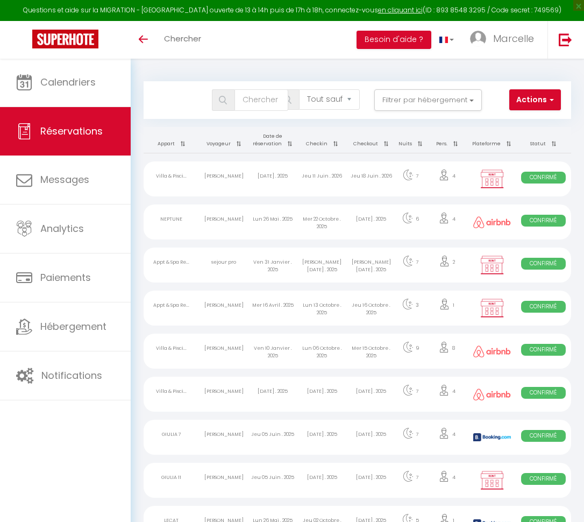
select select "not_cancelled"
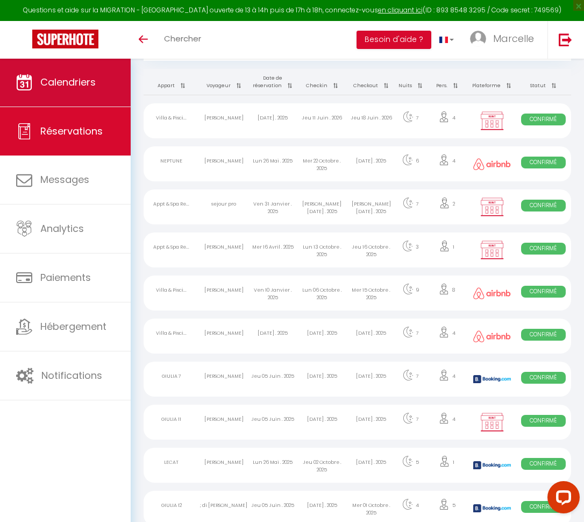
click at [79, 86] on span "Calendriers" at bounding box center [67, 81] width 55 height 13
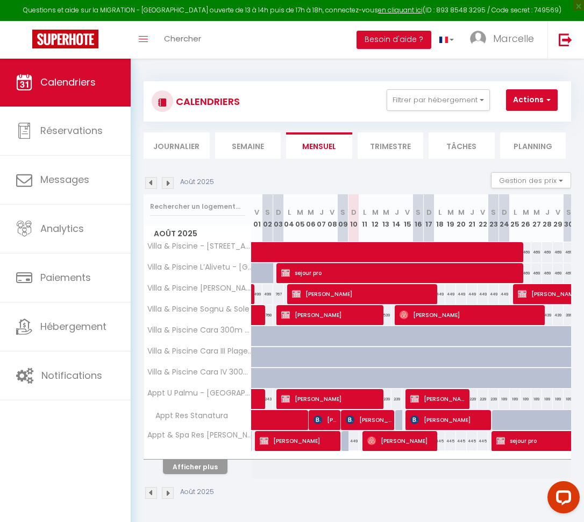
click at [204, 468] on button "Afficher plus" at bounding box center [195, 466] width 65 height 15
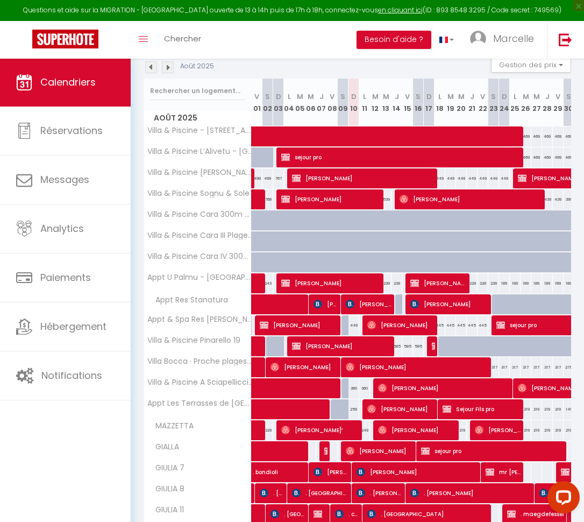
scroll to position [117, 0]
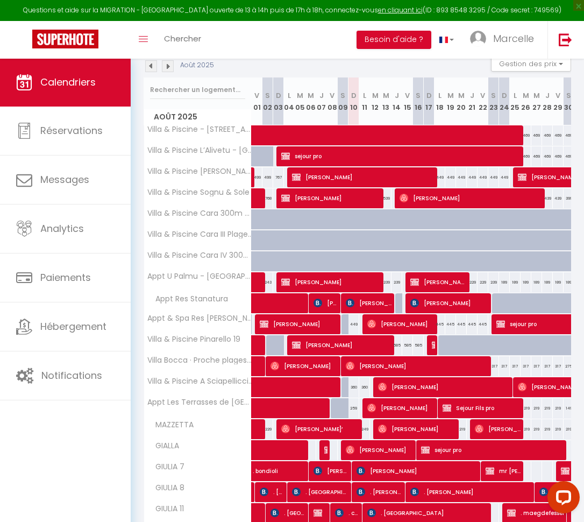
click at [320, 387] on span at bounding box center [359, 387] width 198 height 20
select select "OK"
select select "1"
select select "0"
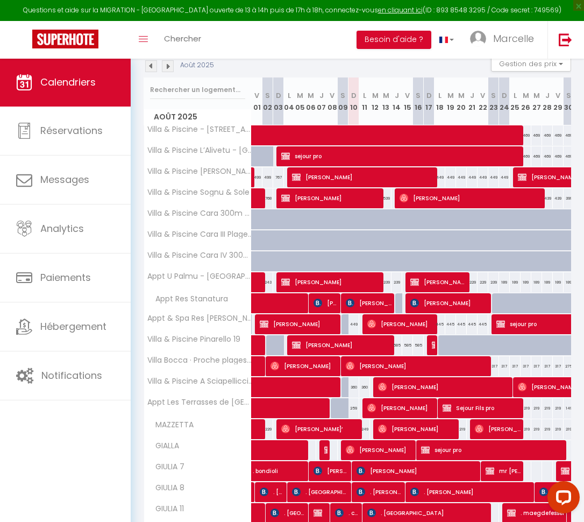
select select "1"
select select
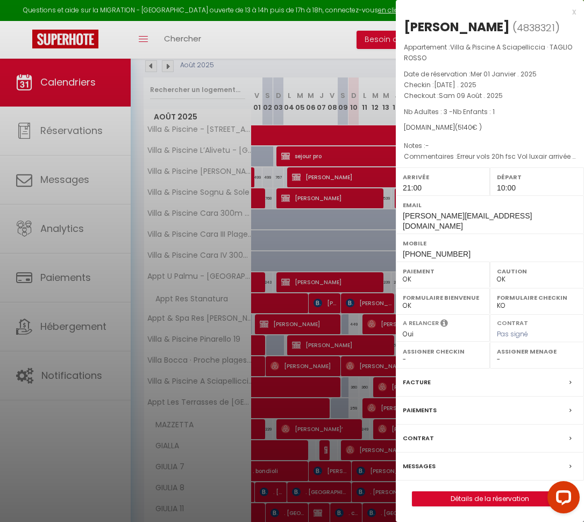
select select "12644"
click at [490, 492] on link "Détails de la réservation" at bounding box center [489, 499] width 155 height 14
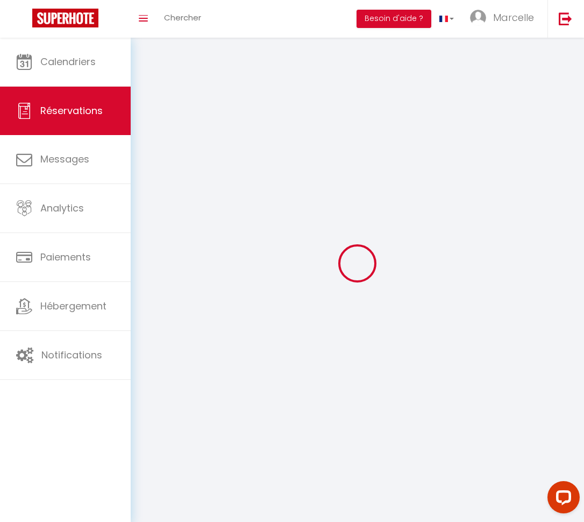
select select
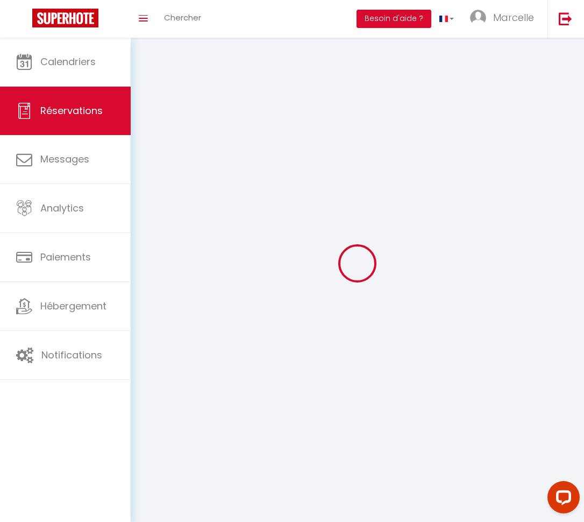
select select
checkbox input "false"
select select
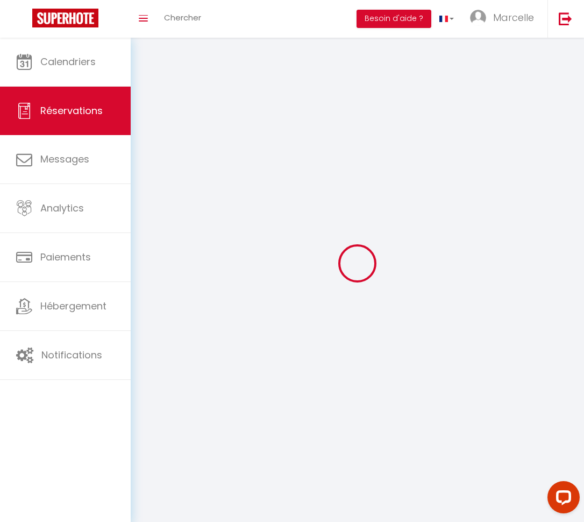
select select
checkbox input "false"
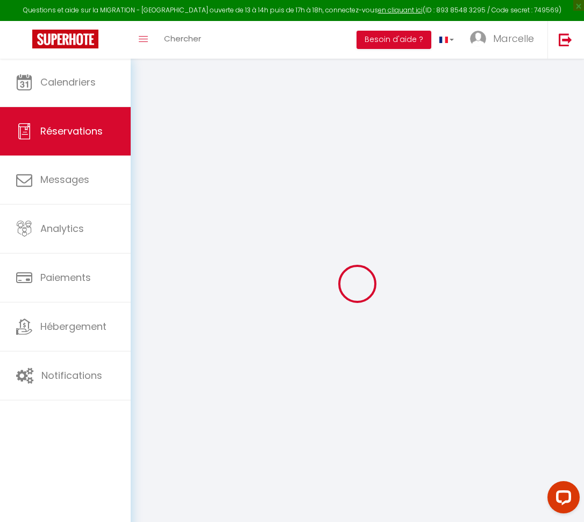
select select
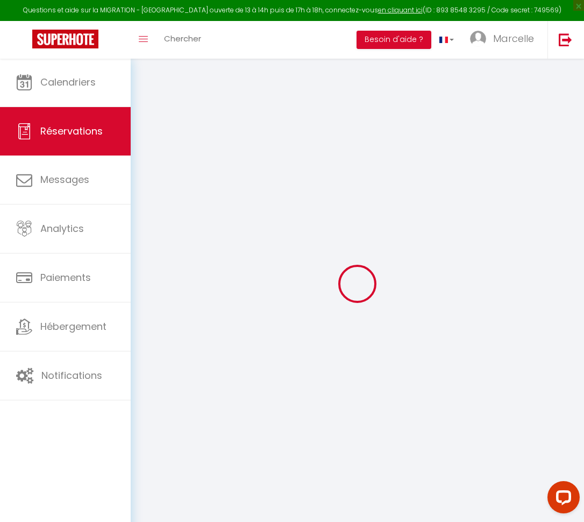
select select
checkbox input "false"
select select
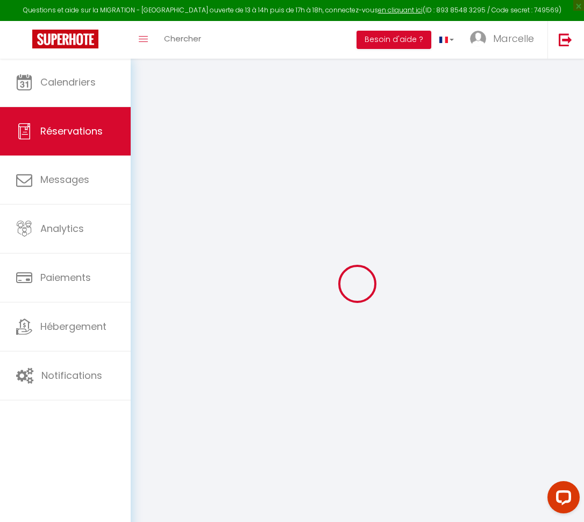
select select
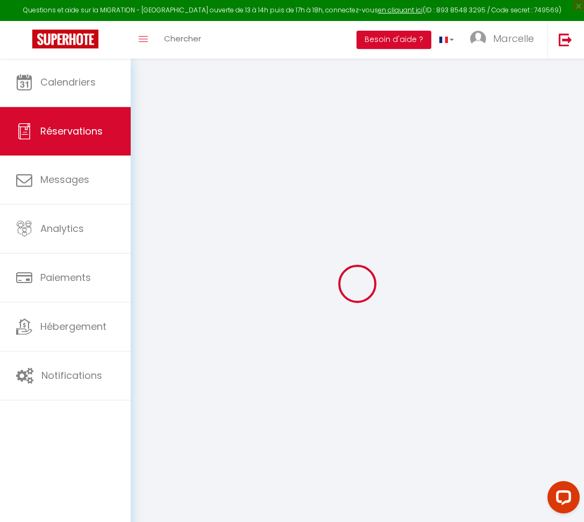
checkbox input "false"
type input "Lydie"
type input "[PERSON_NAME]"
type input "[PERSON_NAME][EMAIL_ADDRESS][DOMAIN_NAME]"
type input "[EMAIL_ADDRESS][DOMAIN_NAME]"
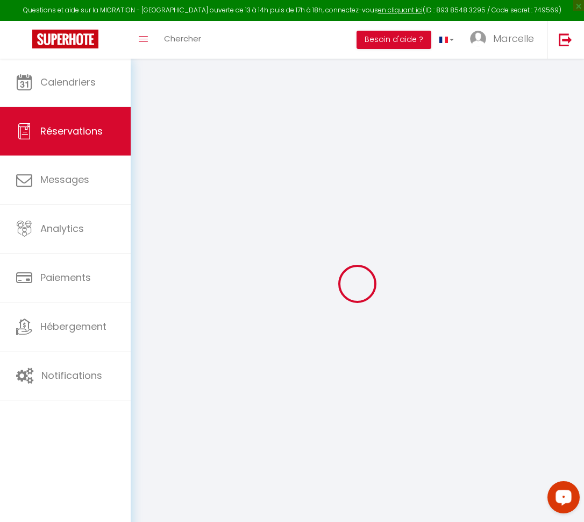
type input "[PHONE_NUMBER]"
type input "0786271638"
select select "FR"
type input "185.04"
select select "7359"
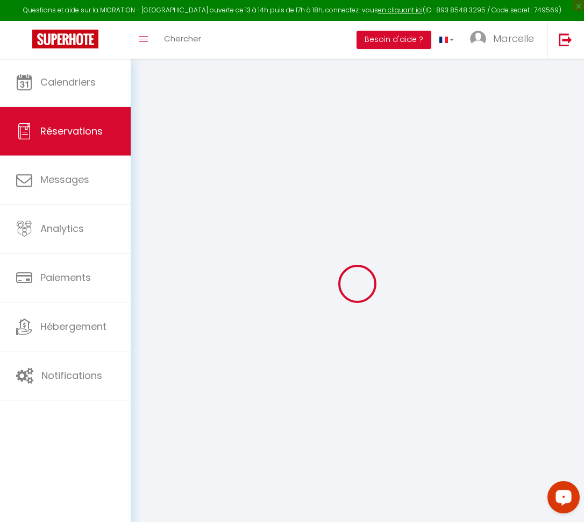
select select "1"
select select
type input "3"
type input "1"
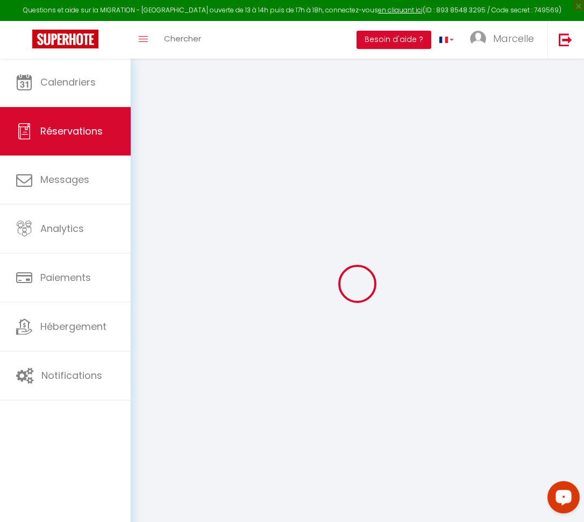
select select "12"
select select
type input "5040"
checkbox input "false"
type input "0"
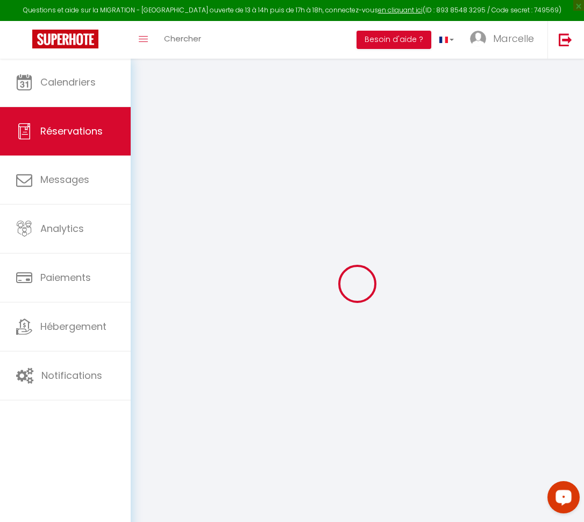
select select "1"
type input "100"
type input "0"
select select
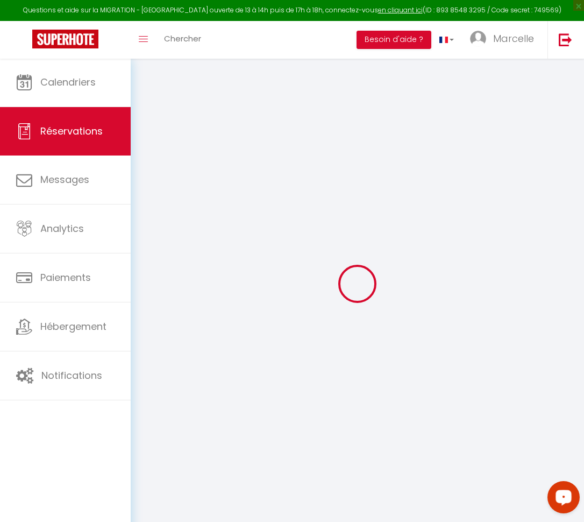
select select
select select "15"
checkbox input "false"
select select
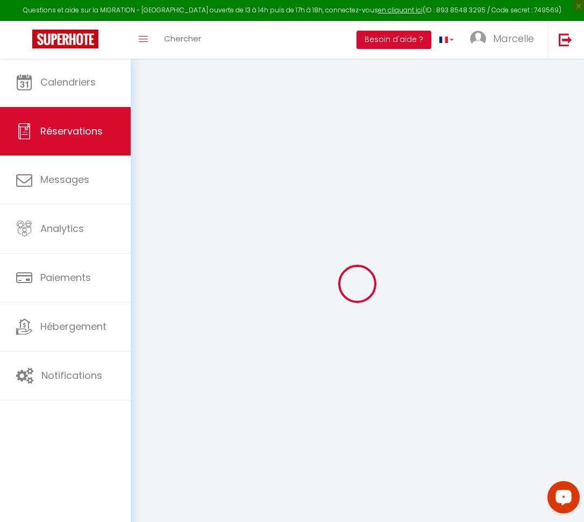
checkbox input "false"
select select
checkbox input "false"
select select
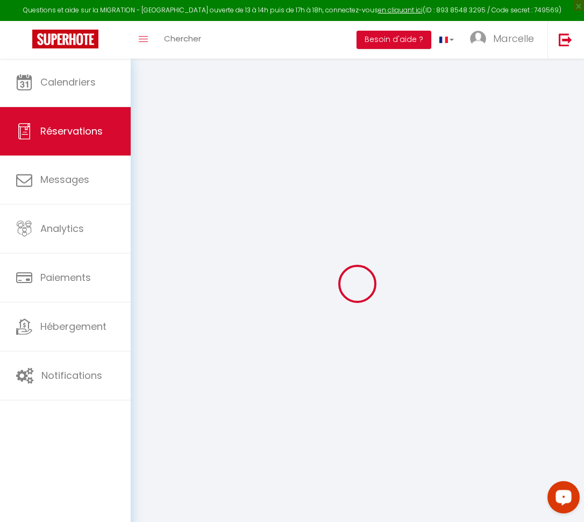
select select
checkbox input "false"
type textarea "Erreur vols 20h fsc Vol luxair arrivée [GEOGRAPHIC_DATA] 13h45 Vol luxair retou…"
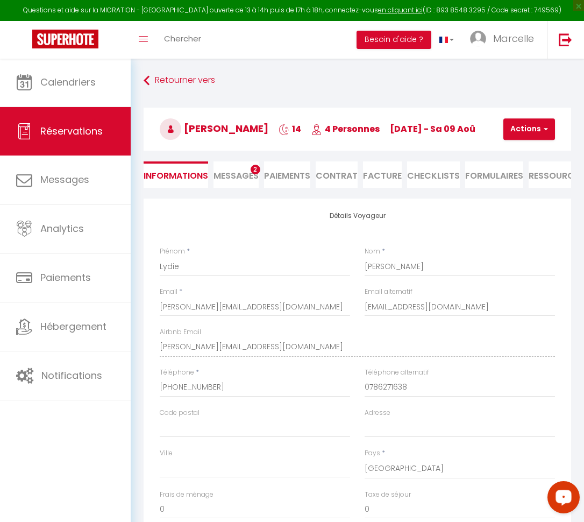
type input "100"
select select
checkbox input "false"
select select "21:00"
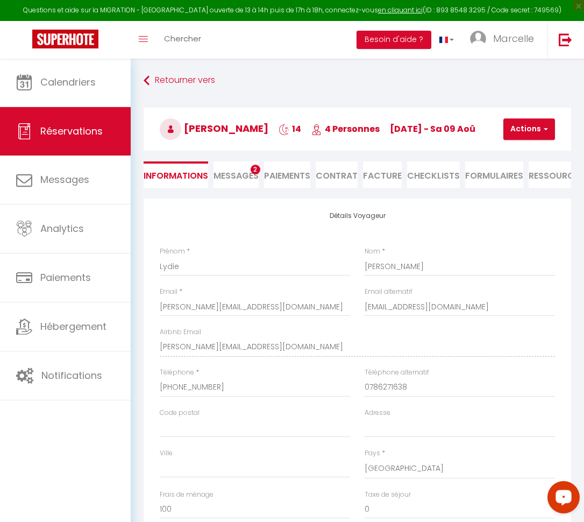
select select "10:00"
click at [240, 176] on span "Messages" at bounding box center [235, 175] width 45 height 12
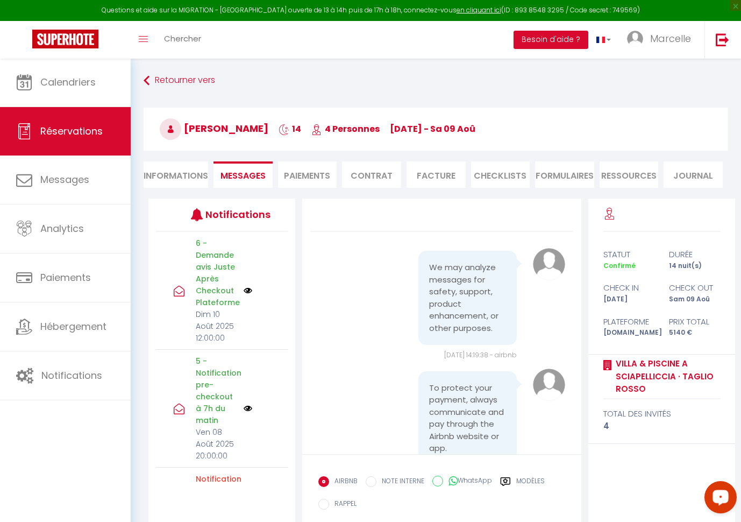
click at [244, 295] on img at bounding box center [248, 290] width 9 height 9
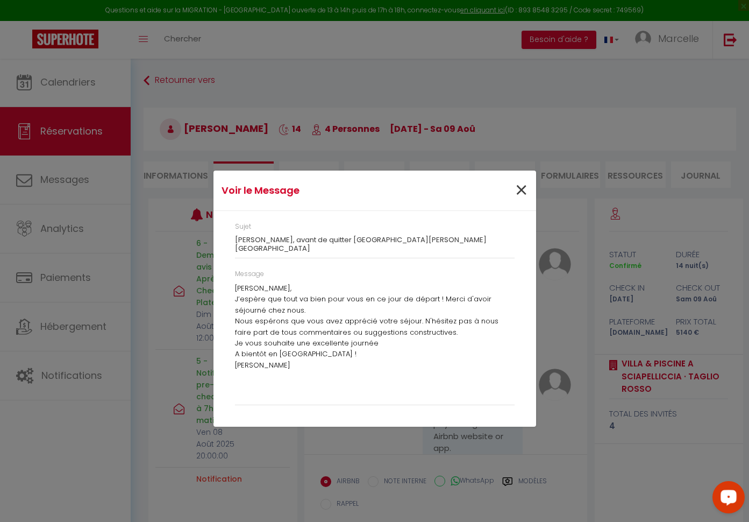
click at [519, 193] on span "×" at bounding box center [521, 190] width 13 height 32
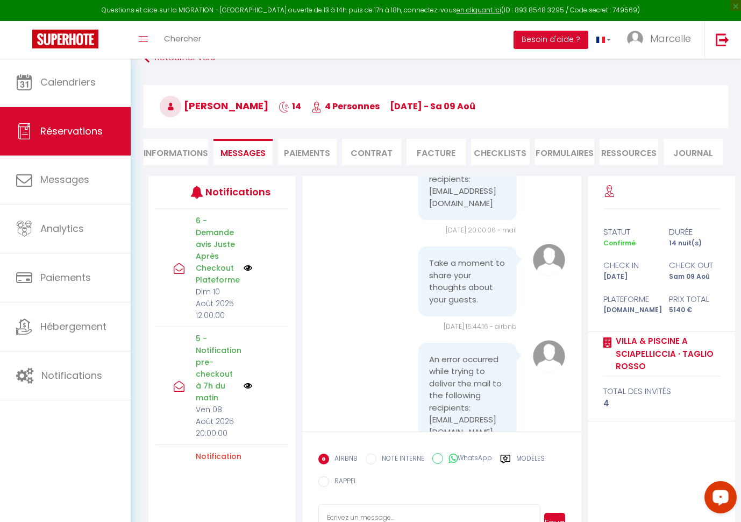
click at [245, 272] on img at bounding box center [248, 268] width 9 height 9
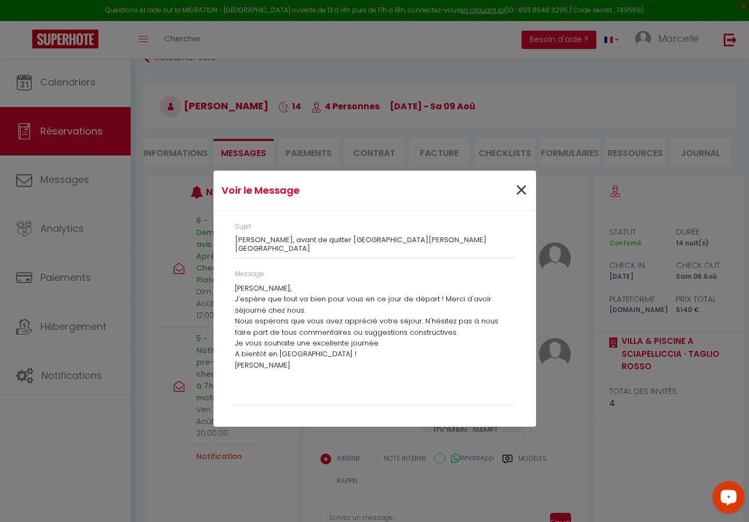
click at [519, 191] on span "×" at bounding box center [521, 190] width 13 height 32
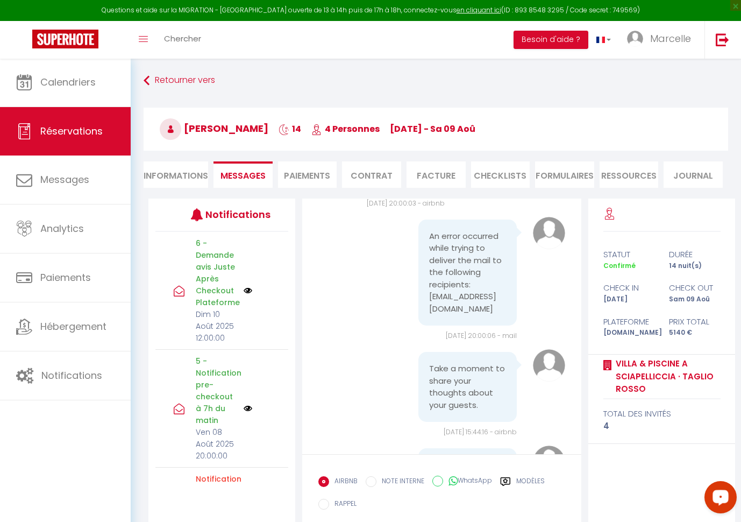
scroll to position [0, 0]
click at [180, 169] on li "Informations" at bounding box center [176, 174] width 65 height 26
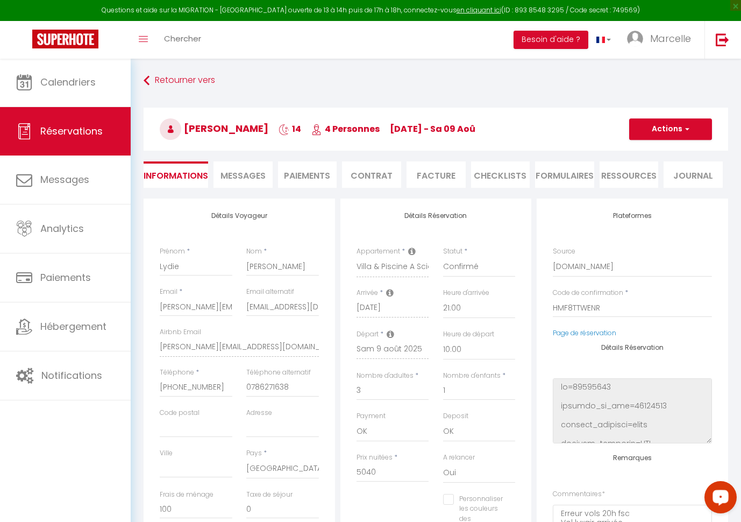
click at [260, 176] on span "Messages" at bounding box center [242, 175] width 45 height 12
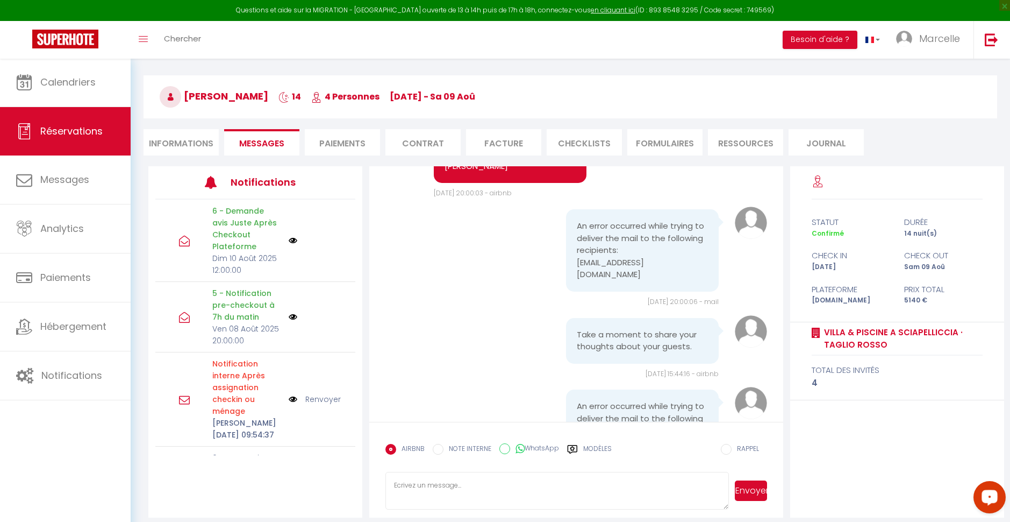
scroll to position [2647, 0]
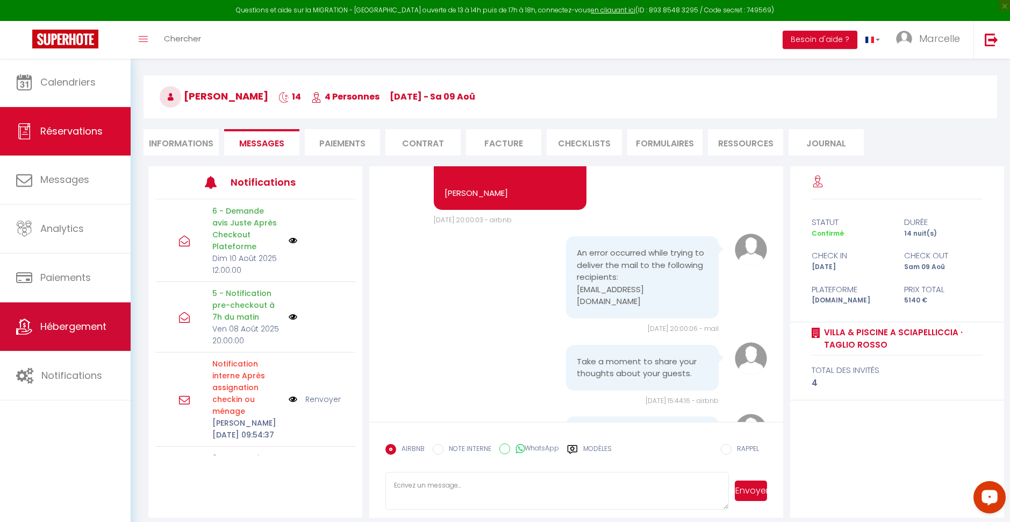
click at [52, 325] on span "Hébergement" at bounding box center [73, 325] width 66 height 13
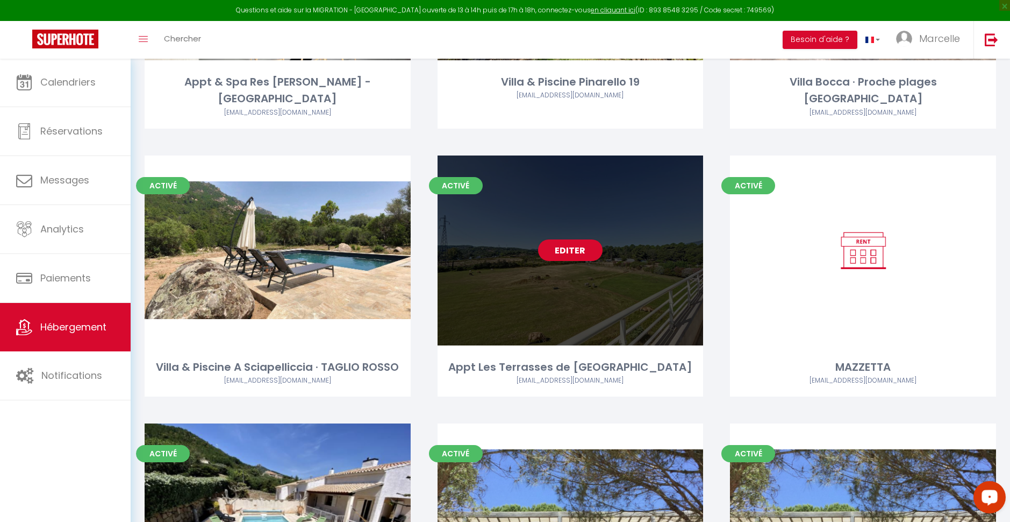
scroll to position [1134, 0]
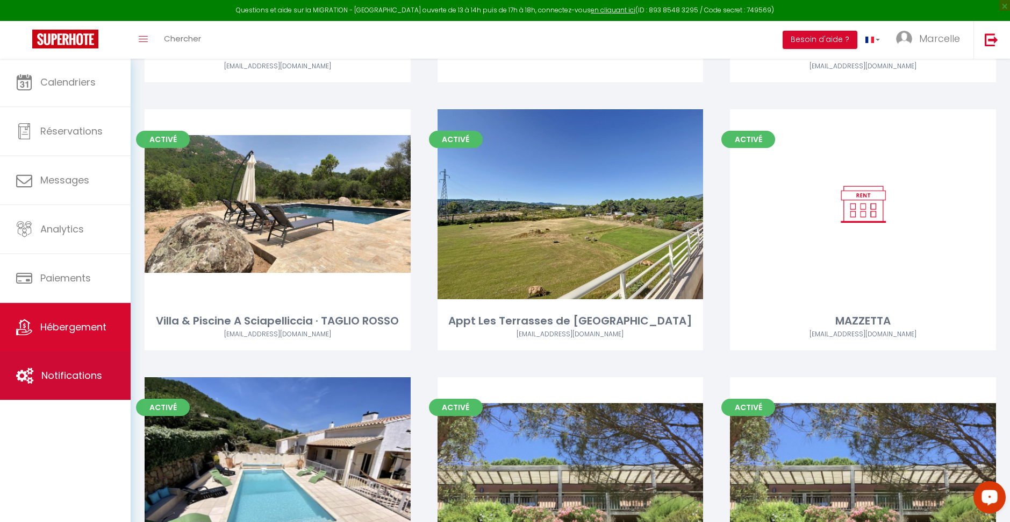
click at [48, 376] on span "Notifications" at bounding box center [71, 374] width 61 height 13
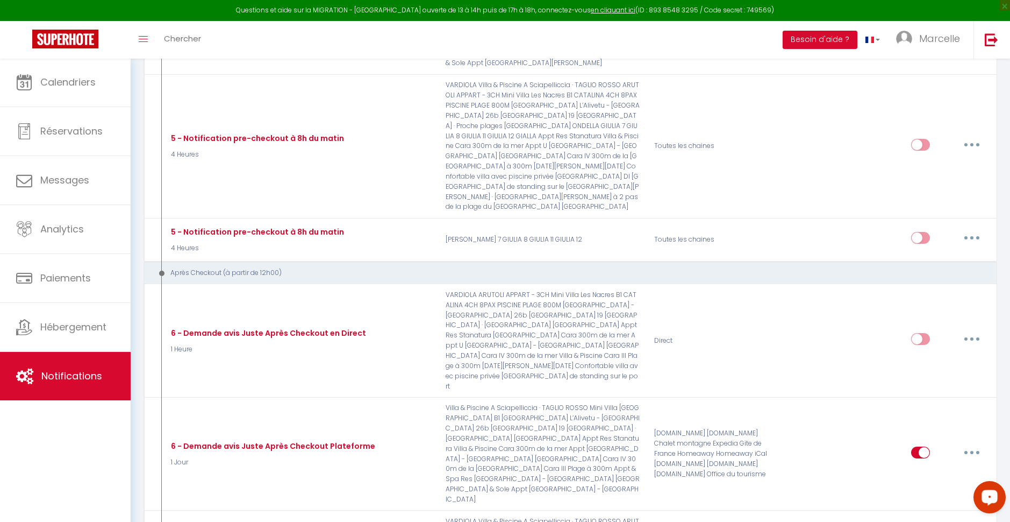
scroll to position [964, 0]
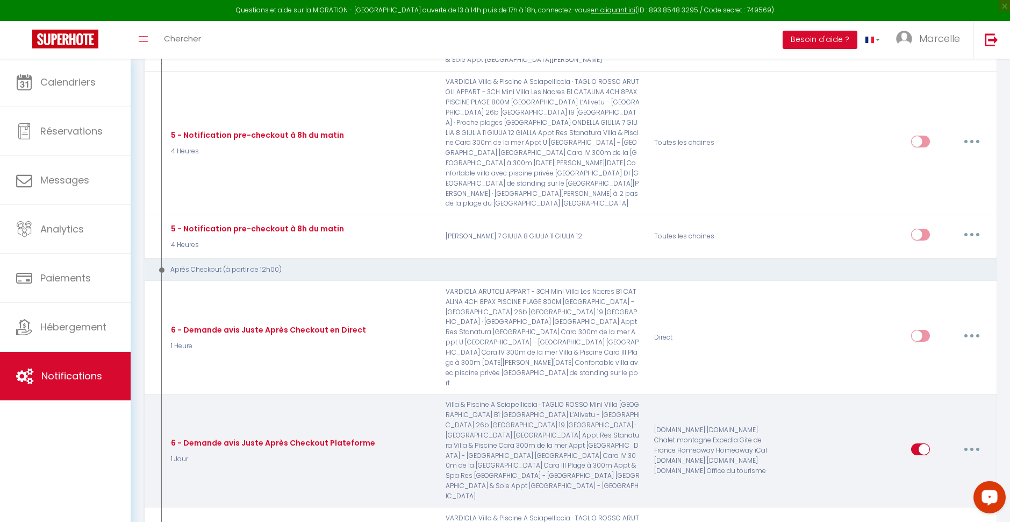
click at [583, 443] on input "checkbox" at bounding box center [921, 451] width 19 height 16
checkbox input "false"
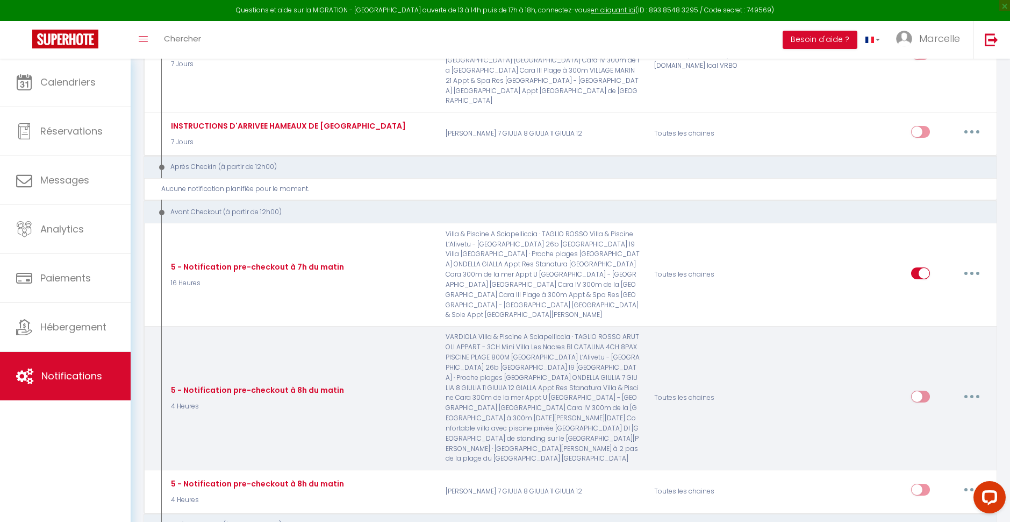
scroll to position [710, 0]
